Goal: Check status

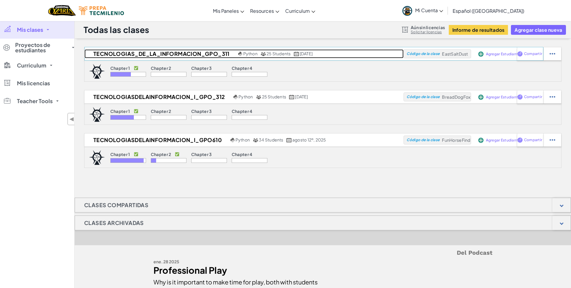
click at [218, 55] on h2 "Tecnologias_de_la_Informacion_gpo_311" at bounding box center [160, 53] width 152 height 9
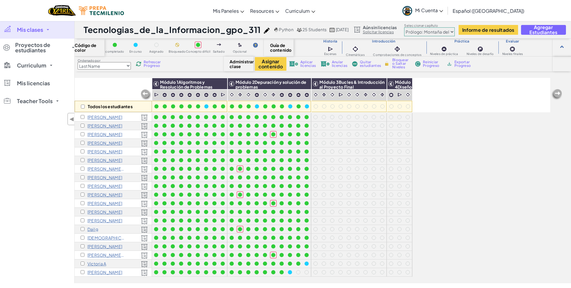
click at [78, 62] on select "Last Name first Name Progress (High to Low) Progress (Low to Hight)" at bounding box center [104, 65] width 53 height 7
select select "first Name"
click option "first Name" at bounding box center [0, 0] width 0 height 0
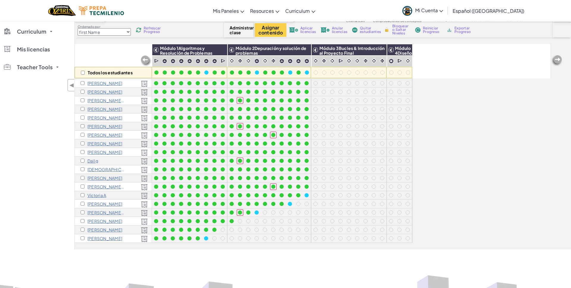
scroll to position [35, 0]
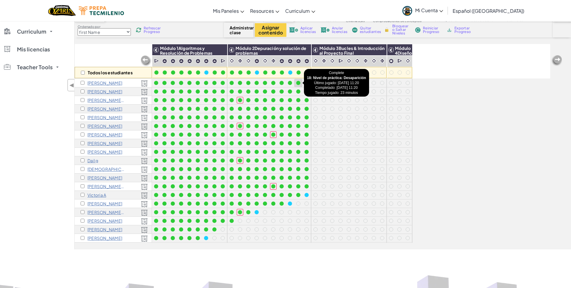
click at [300, 83] on div at bounding box center [298, 83] width 4 height 4
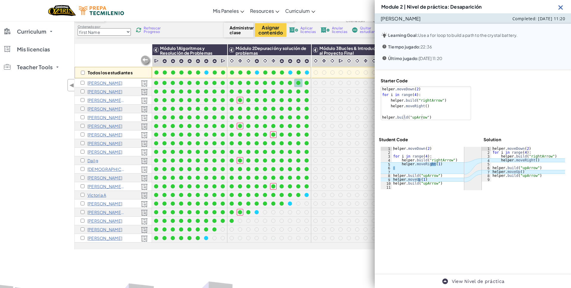
click at [561, 9] on img at bounding box center [560, 7] width 7 height 7
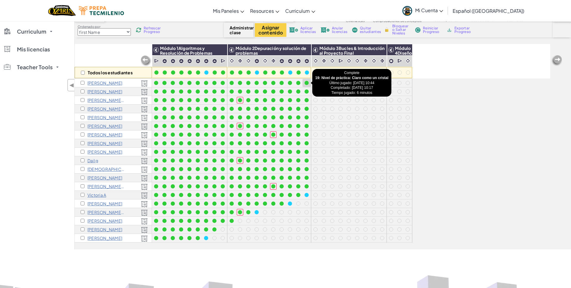
click at [305, 83] on div at bounding box center [307, 83] width 4 height 4
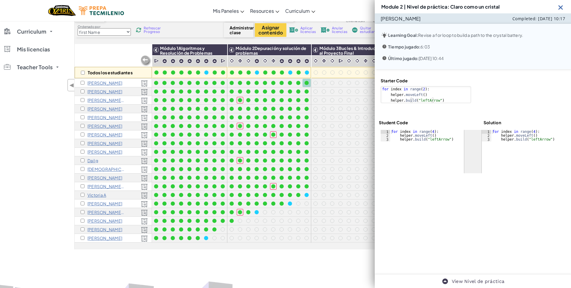
click at [561, 7] on img at bounding box center [560, 7] width 7 height 7
